Goal: Contribute content

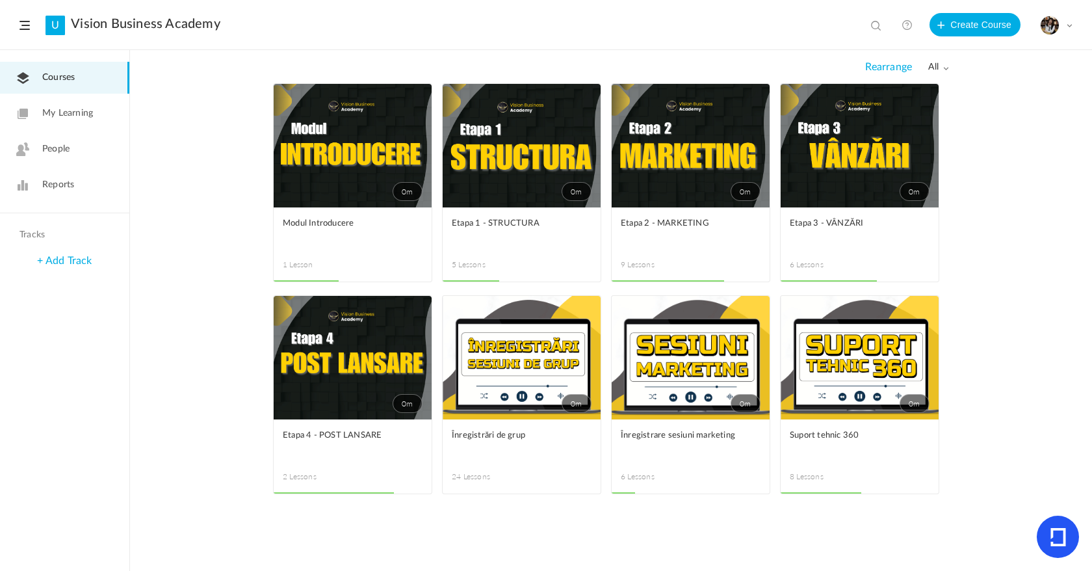
click at [512, 352] on link "0m" at bounding box center [522, 357] width 158 height 123
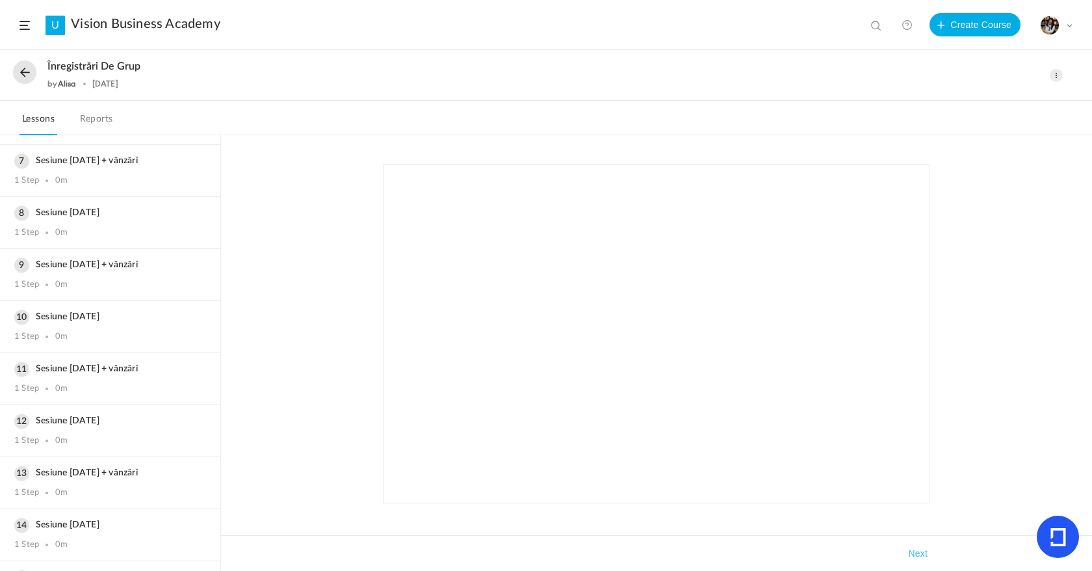
scroll to position [367, 0]
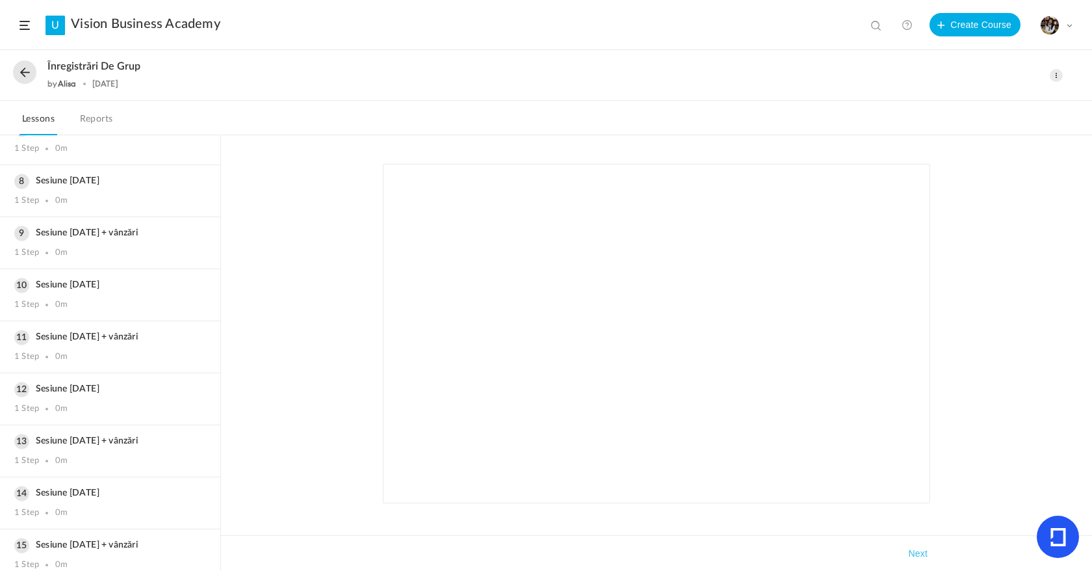
click at [24, 74] on button at bounding box center [24, 71] width 23 height 23
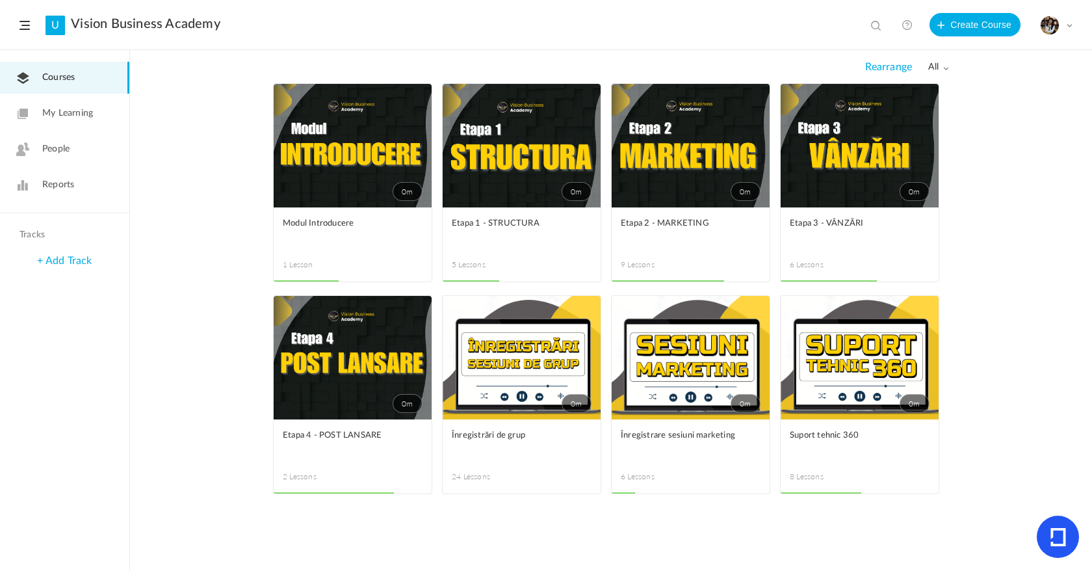
click at [0, 0] on span at bounding box center [0, 0] width 0 height 0
click at [0, 0] on link "Edit" at bounding box center [0, 0] width 0 height 0
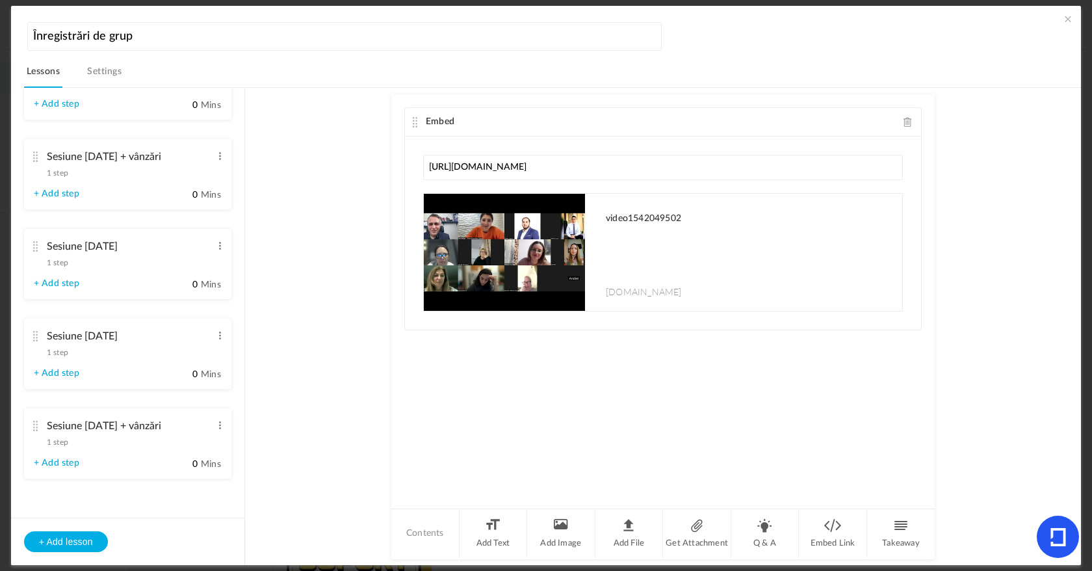
scroll to position [1826, 0]
click at [80, 548] on button "+ Add lesson" at bounding box center [66, 541] width 84 height 21
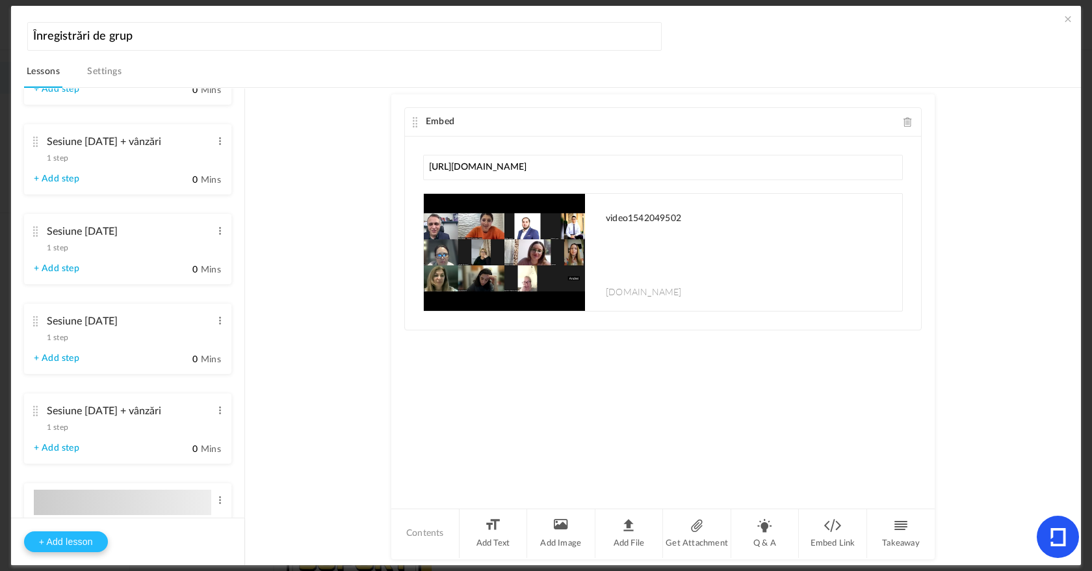
type input "Lesson 25"
type input "0"
type input "Step 1"
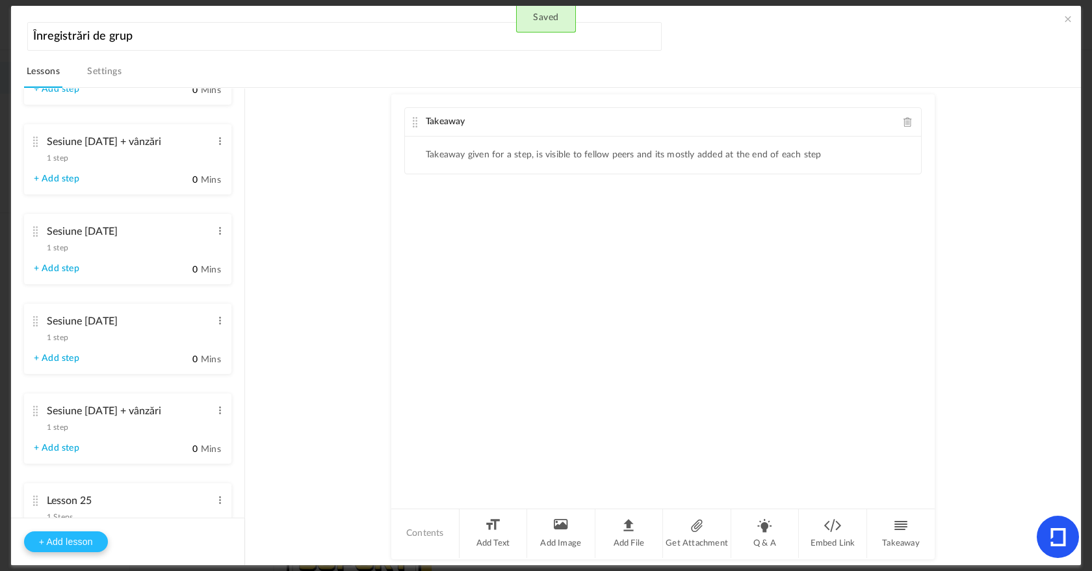
scroll to position [1871, 0]
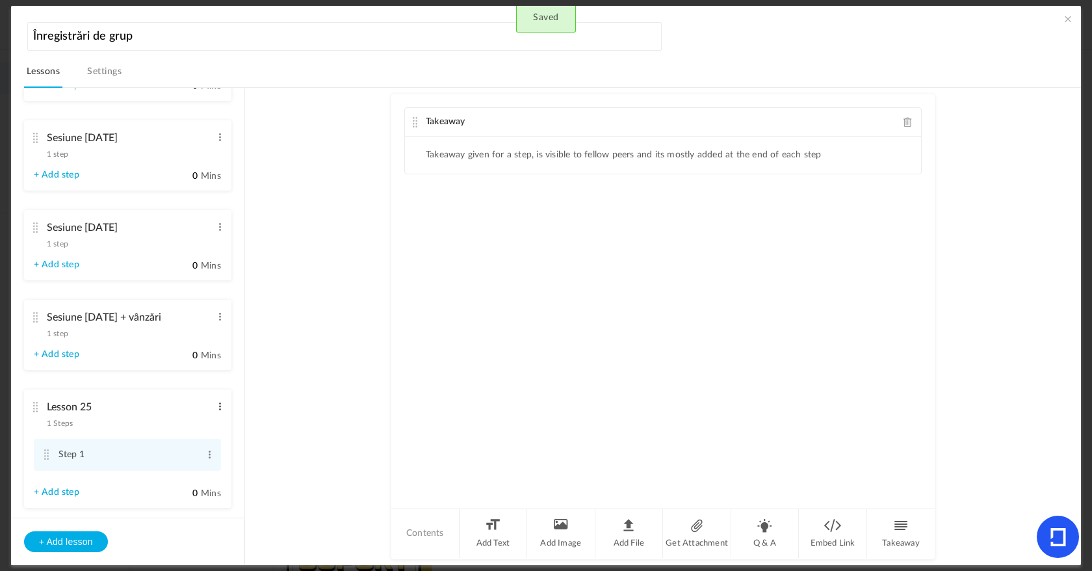
click at [215, 413] on span at bounding box center [220, 406] width 10 height 13
click at [209, 435] on link "Edit" at bounding box center [199, 428] width 51 height 16
click at [153, 420] on input "Lesson 25" at bounding box center [129, 408] width 165 height 27
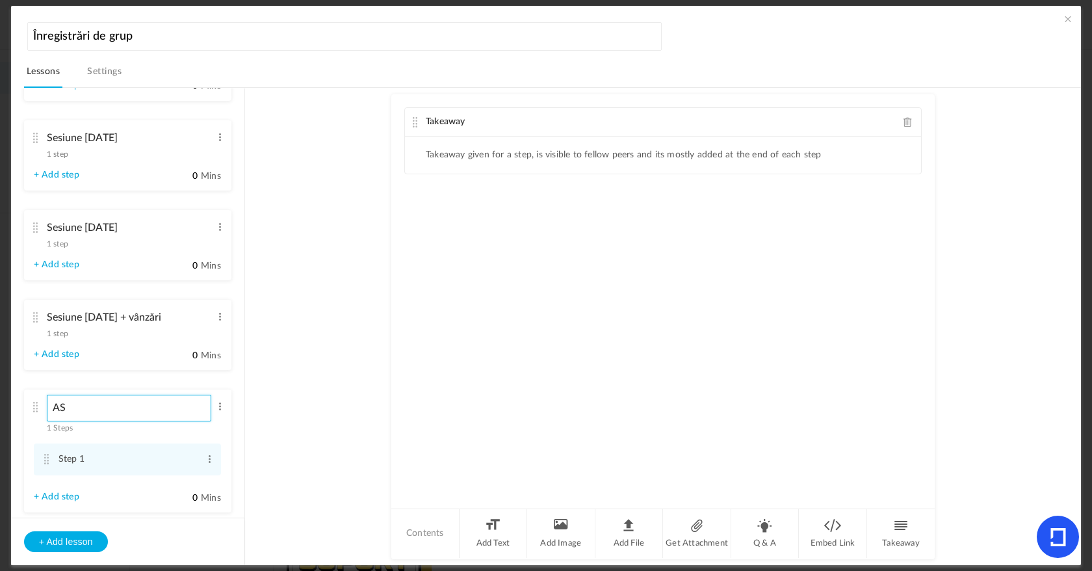
type input "A"
type input "Sesiune [DATE]"
click at [207, 465] on span at bounding box center [210, 458] width 10 height 13
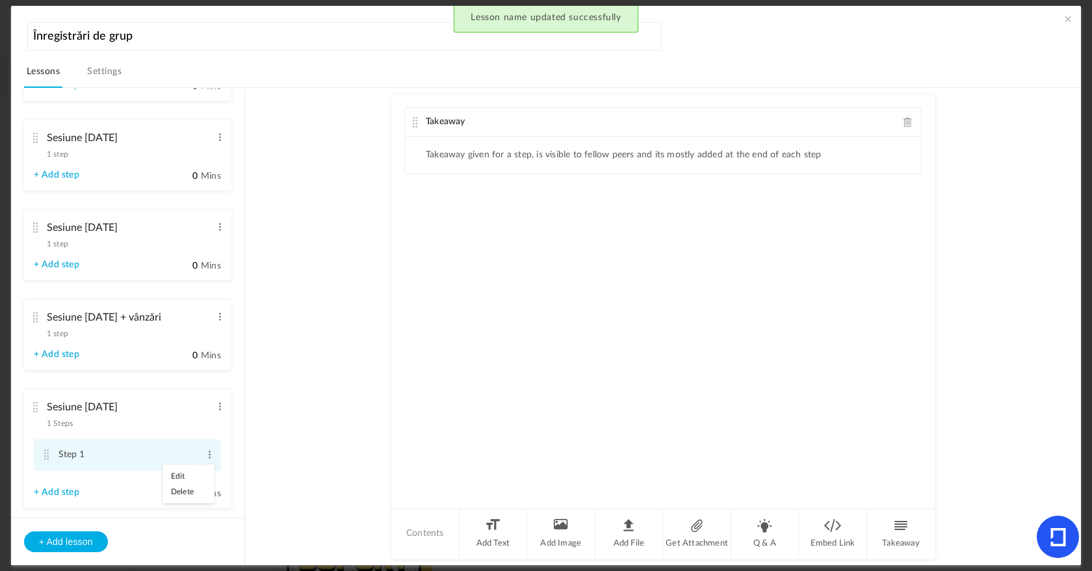
click at [207, 484] on link "Edit" at bounding box center [188, 476] width 51 height 16
type input "S"
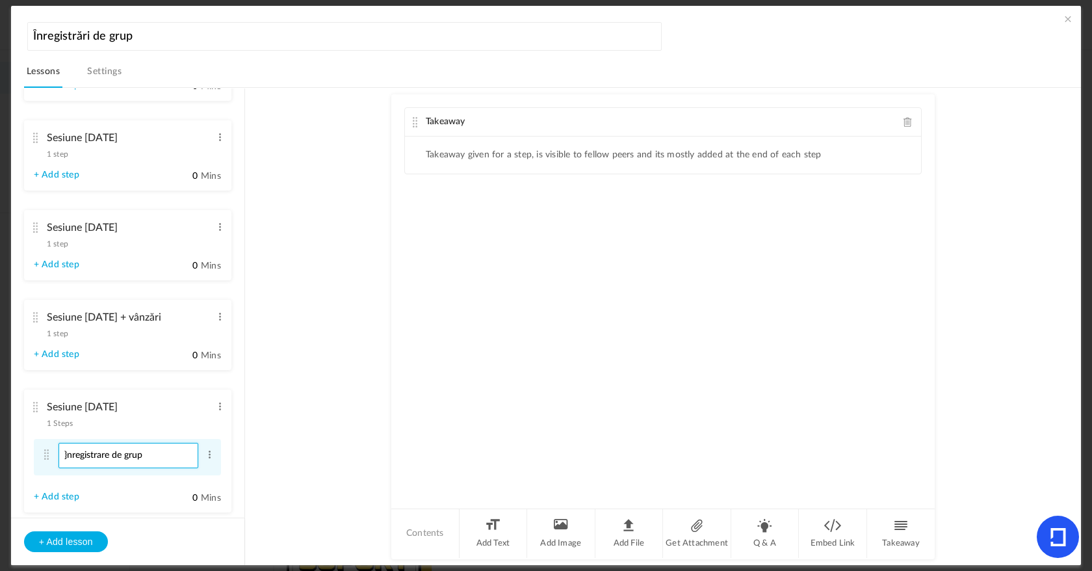
click at [66, 468] on input "}nregistrare de grup" at bounding box center [128, 455] width 140 height 25
type input "Înregistrare de grup"
click at [912, 122] on div "Takeaway" at bounding box center [663, 122] width 516 height 29
click at [911, 122] on div "Takeaway" at bounding box center [663, 122] width 516 height 29
click at [904, 126] on span at bounding box center [907, 122] width 9 height 10
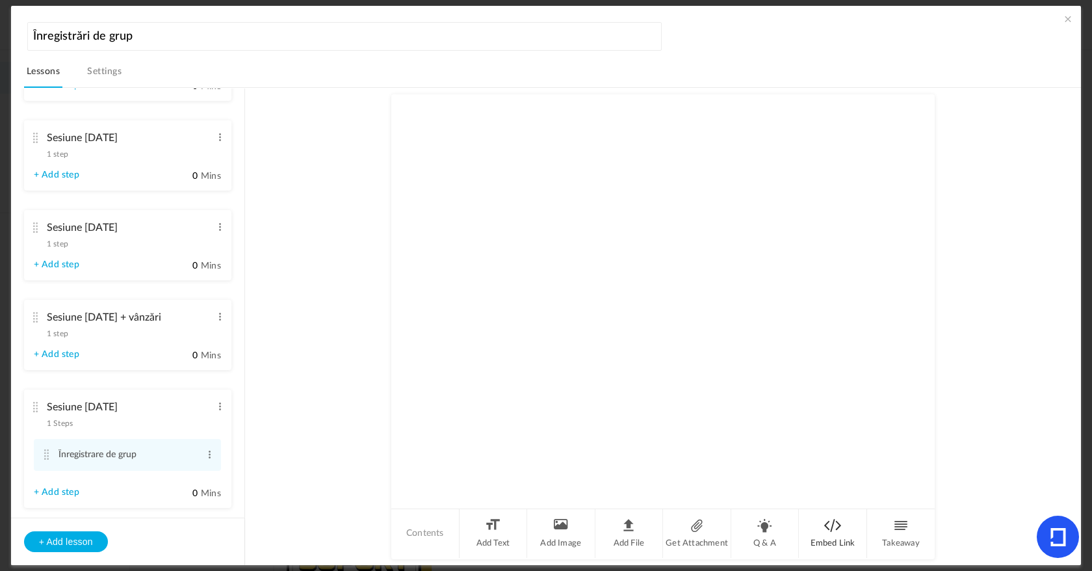
click at [829, 521] on li "Embed Link" at bounding box center [833, 533] width 68 height 49
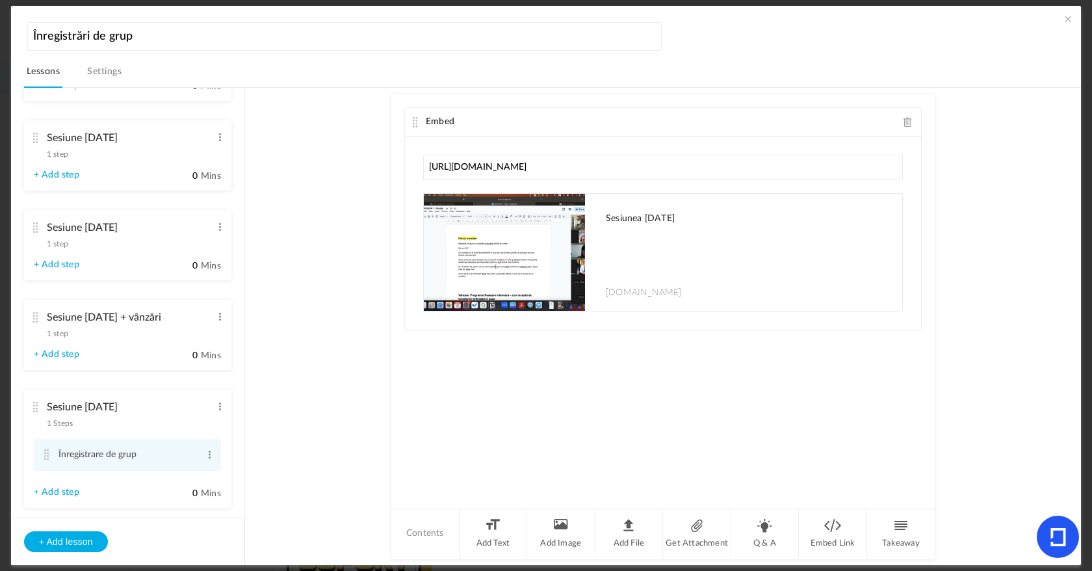
type input "[URL][DOMAIN_NAME]"
click at [337, 221] on au-course-substep "Embed [URL][DOMAIN_NAME] Sesiunea [DATE] [DOMAIN_NAME] Sorry! The content that …" at bounding box center [663, 327] width 805 height 478
click at [1065, 21] on span at bounding box center [1067, 18] width 13 height 13
